Goal: Information Seeking & Learning: Compare options

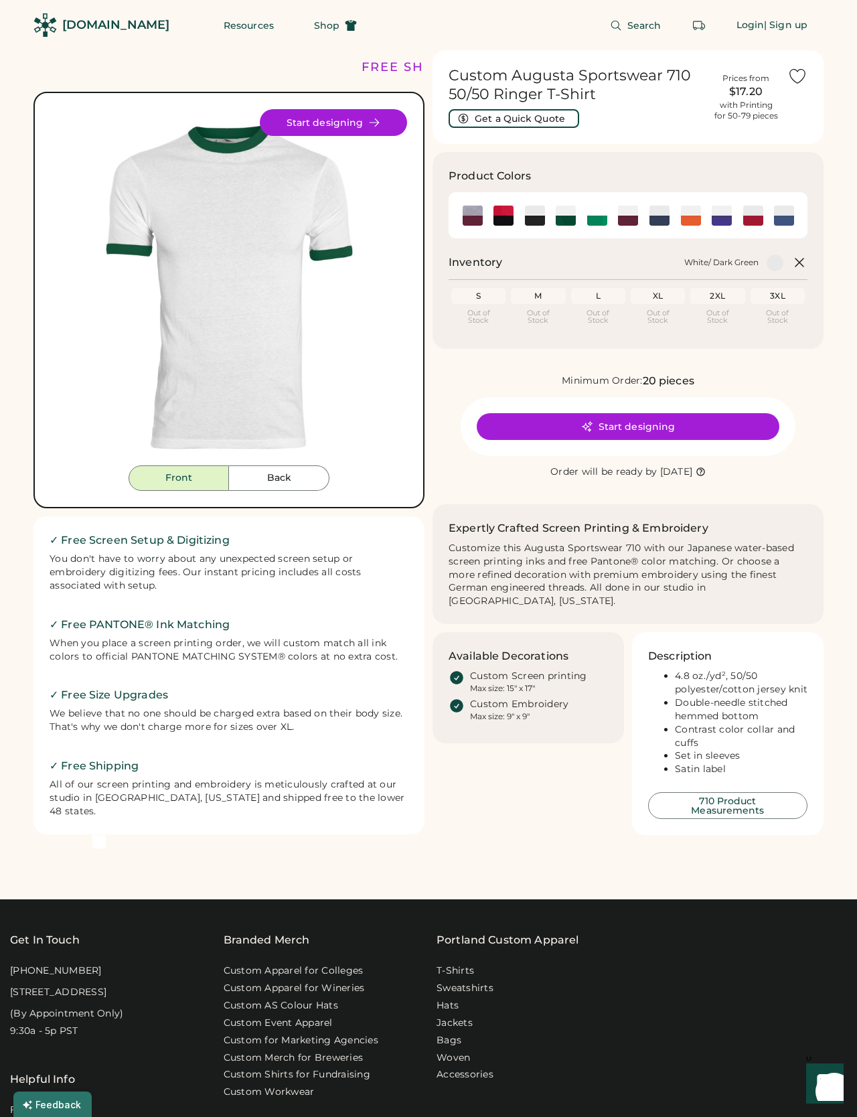
click at [600, 218] on img at bounding box center [597, 216] width 20 height 20
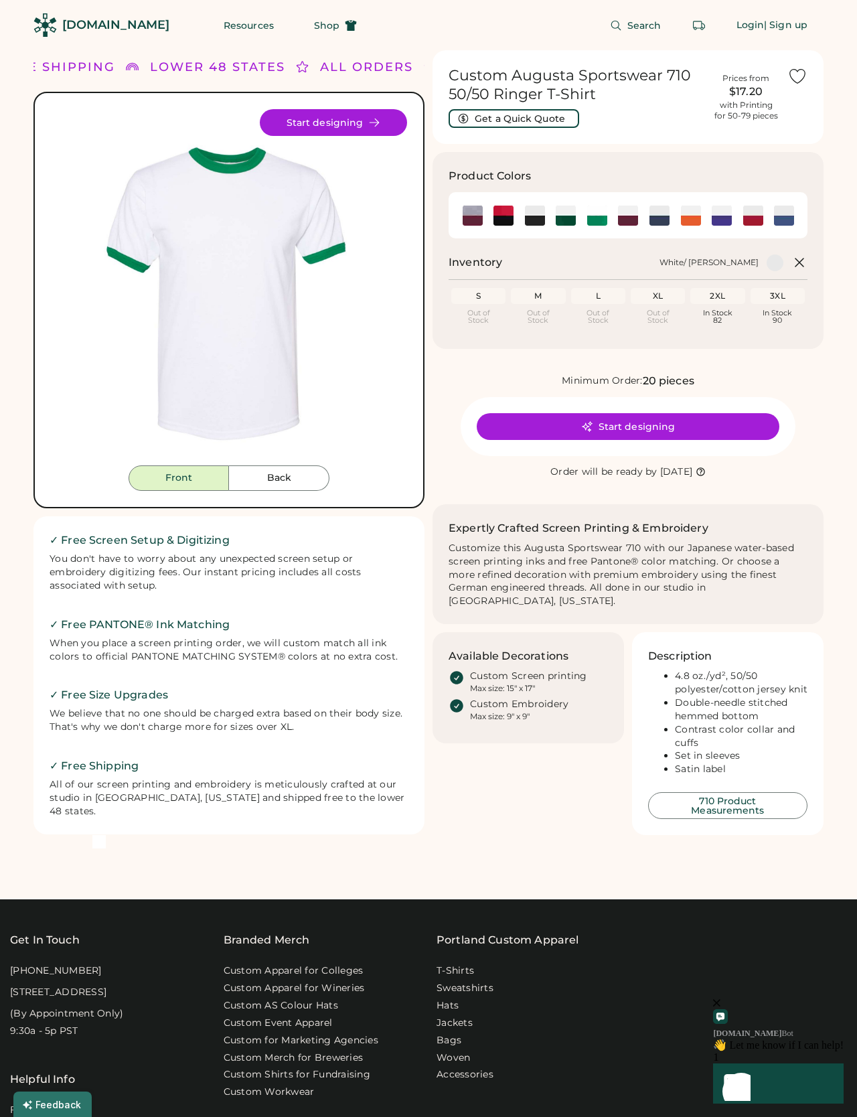
click at [664, 220] on img at bounding box center [660, 216] width 20 height 20
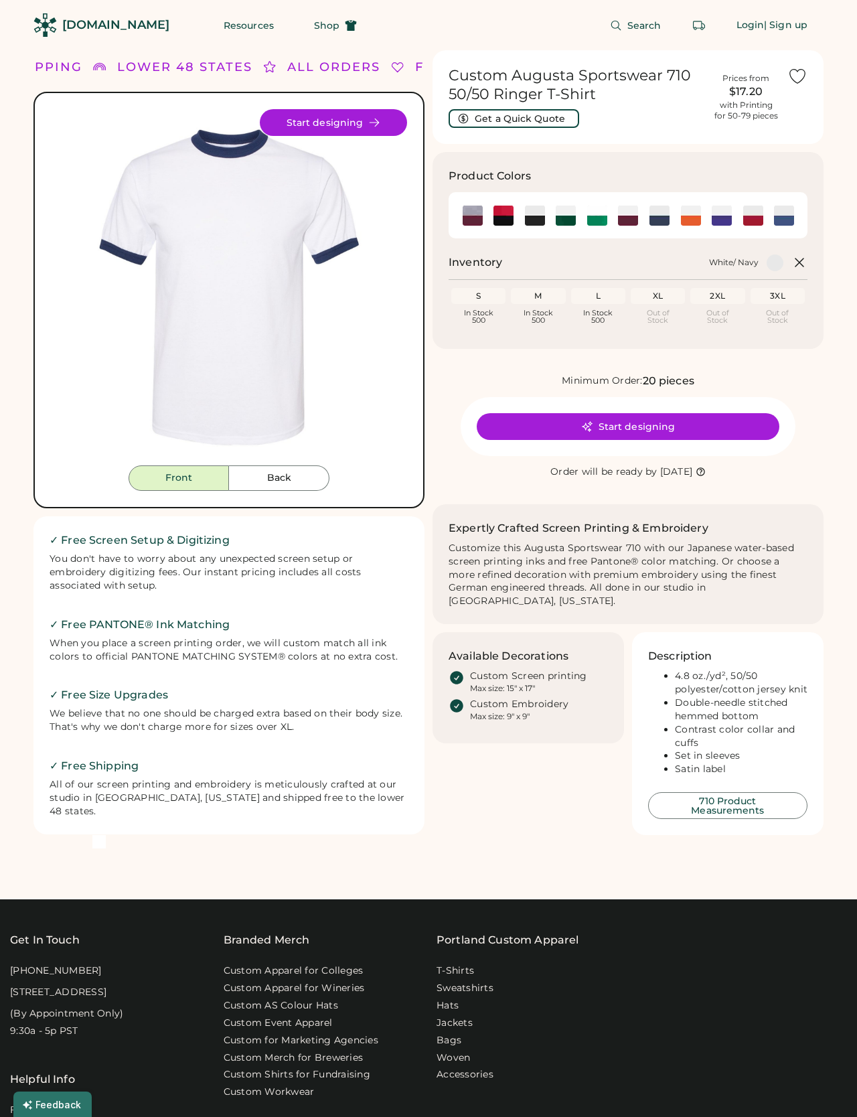
click at [793, 213] on img at bounding box center [784, 216] width 20 height 20
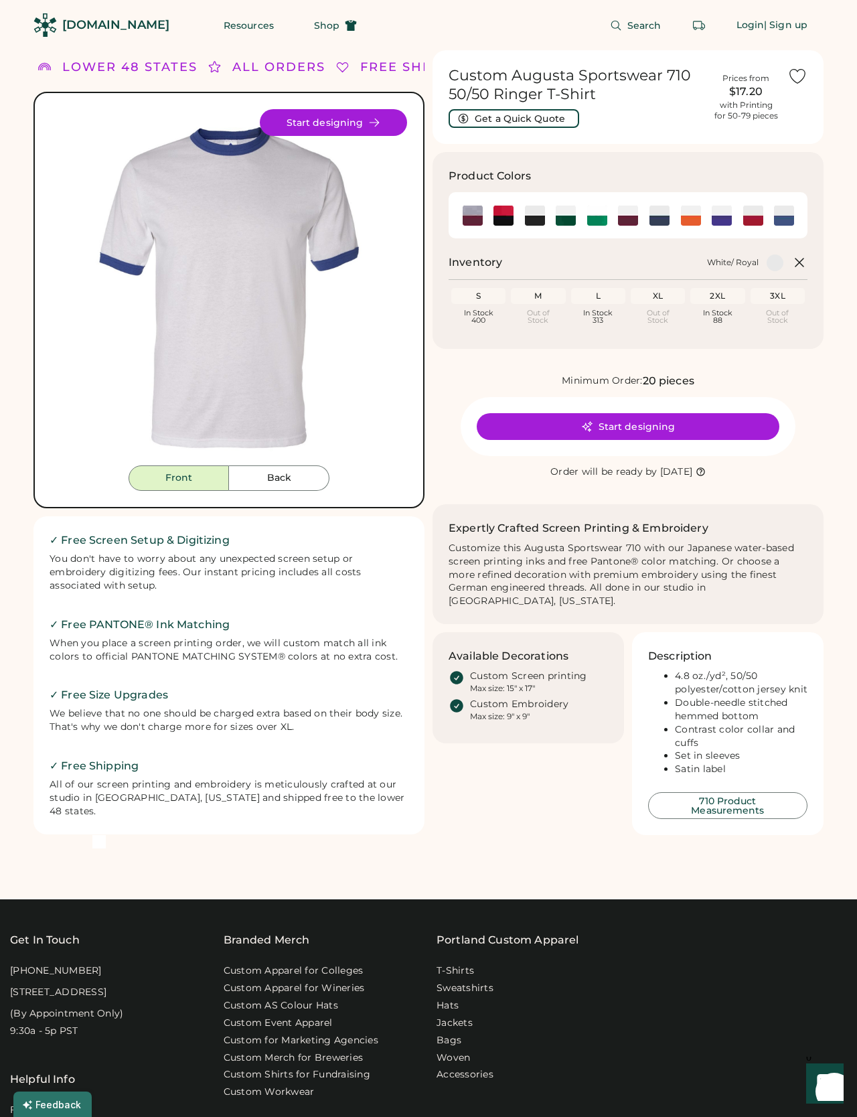
click at [597, 221] on img at bounding box center [597, 216] width 20 height 20
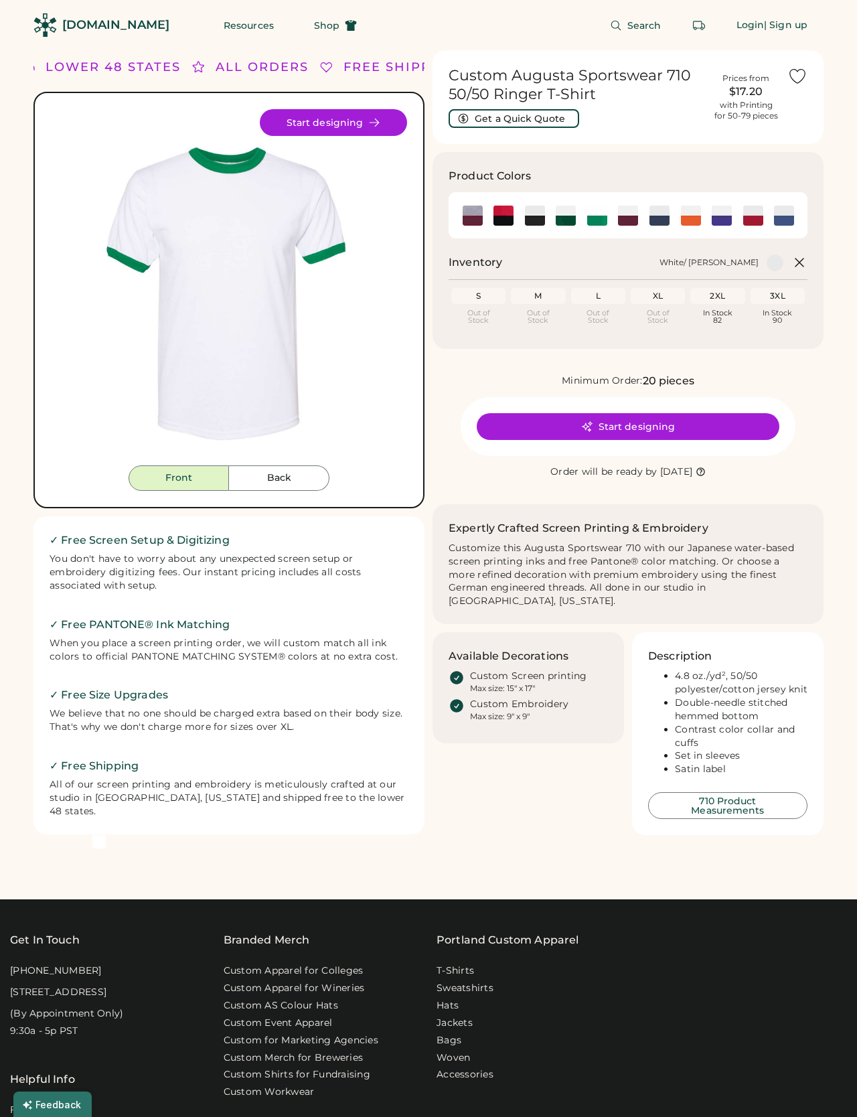
click at [564, 211] on img at bounding box center [566, 216] width 20 height 20
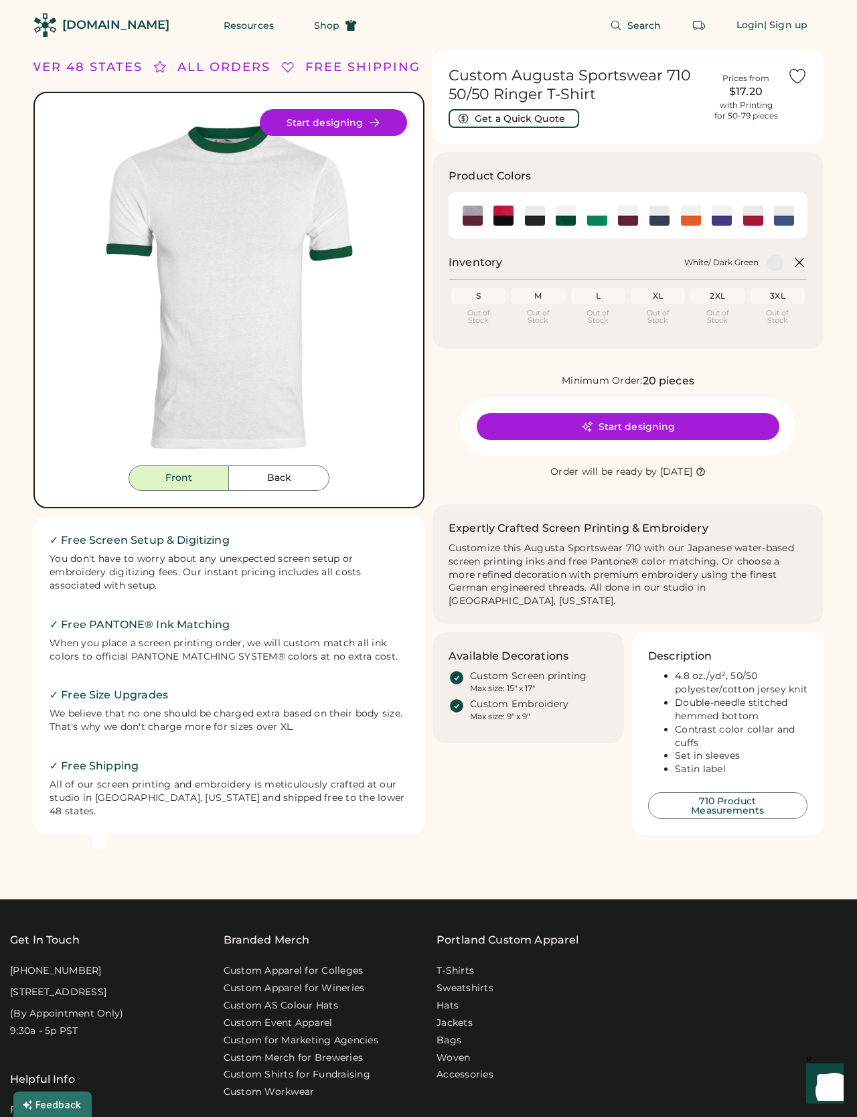
click at [601, 214] on img at bounding box center [597, 216] width 20 height 20
